Goal: Information Seeking & Learning: Stay updated

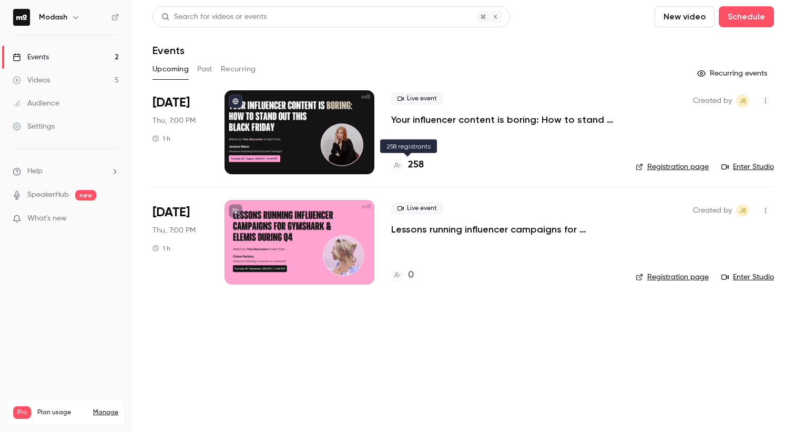
click at [406, 168] on div "258" at bounding box center [407, 165] width 33 height 14
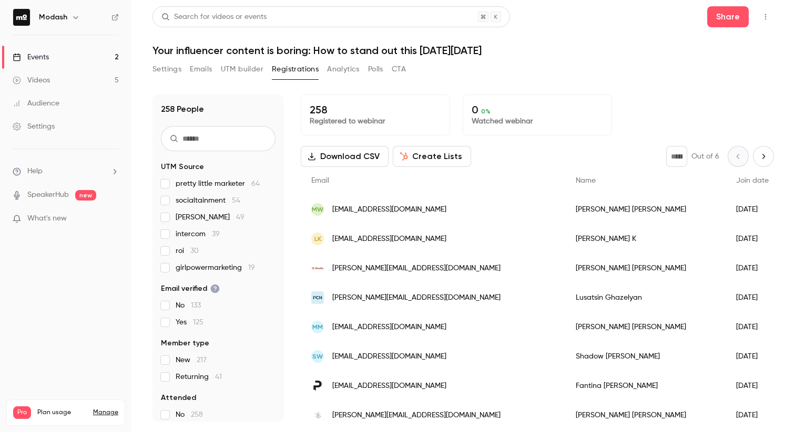
click at [86, 56] on link "Events 2" at bounding box center [65, 57] width 131 height 23
